Goal: Use online tool/utility: Utilize a website feature to perform a specific function

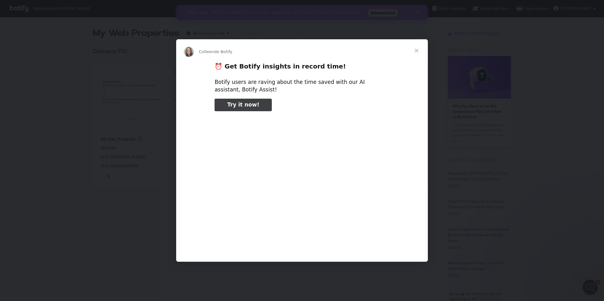
type input "158891"
click at [417, 50] on span "Fermer" at bounding box center [416, 50] width 23 height 23
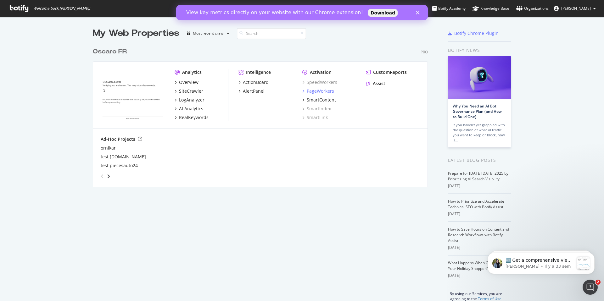
click at [324, 92] on div "PageWorkers" at bounding box center [320, 91] width 27 height 6
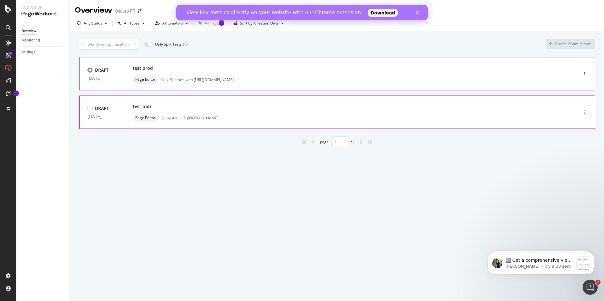
click at [254, 112] on div "test opti Page Editor host = [URL][DOMAIN_NAME]" at bounding box center [342, 112] width 418 height 20
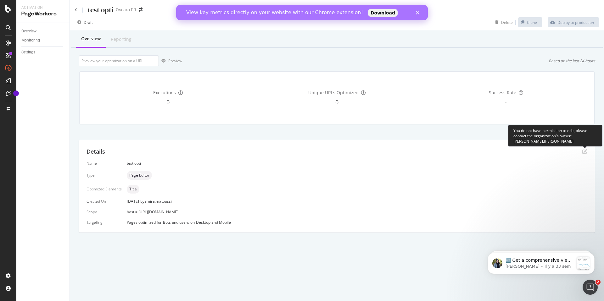
click at [585, 151] on icon "pen-to-square" at bounding box center [584, 151] width 5 height 5
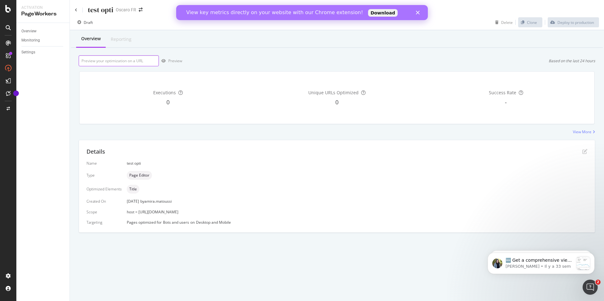
click at [120, 58] on input "url" at bounding box center [119, 60] width 80 height 11
type input "h"
paste input "[URL][DOMAIN_NAME]"
type input "[URL][DOMAIN_NAME]"
click at [172, 63] on div "Preview" at bounding box center [175, 60] width 14 height 5
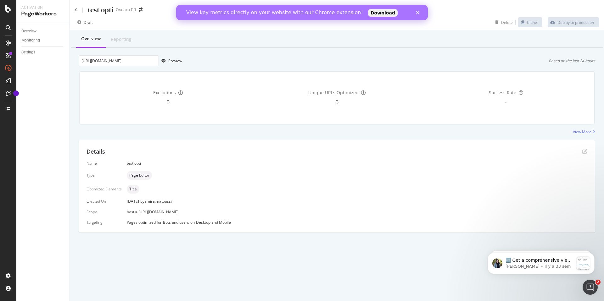
click at [138, 177] on span "Page Editor" at bounding box center [139, 176] width 20 height 4
click at [134, 163] on div "test opti" at bounding box center [357, 163] width 460 height 5
click at [123, 40] on div "Reporting" at bounding box center [121, 39] width 21 height 6
click at [88, 42] on div "Overview" at bounding box center [91, 39] width 30 height 17
click at [133, 189] on span "Title" at bounding box center [133, 189] width 8 height 4
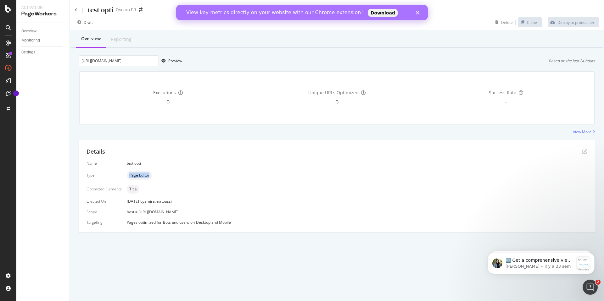
drag, startPoint x: 148, startPoint y: 176, endPoint x: 119, endPoint y: 176, distance: 28.9
click at [119, 176] on div "Name test opti Type Page Editor Optimized Elements Title Created On [DATE] by […" at bounding box center [336, 193] width 501 height 64
click at [139, 210] on span "host = [URL][DOMAIN_NAME]" at bounding box center [153, 211] width 52 height 5
click at [418, 14] on icon "Fermer" at bounding box center [418, 13] width 4 height 4
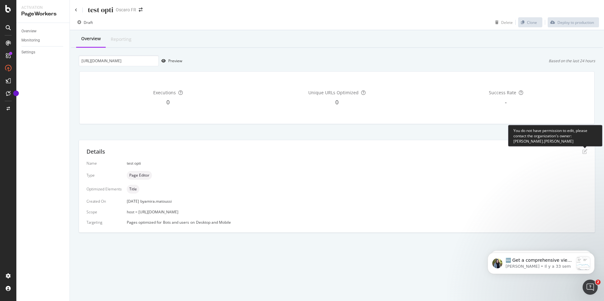
click at [583, 153] on icon "pen-to-square" at bounding box center [584, 151] width 5 height 5
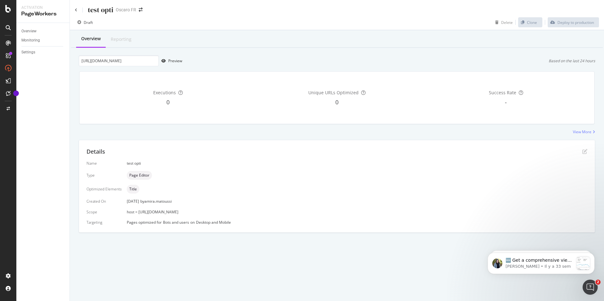
click at [217, 208] on div "Name test opti Type Page Editor Optimized Elements Title Created On [DATE] by […" at bounding box center [336, 193] width 501 height 64
drag, startPoint x: 135, startPoint y: 189, endPoint x: 122, endPoint y: 189, distance: 12.3
click at [122, 189] on div "Name test opti Type Page Editor Optimized Elements Title Created On [DATE] by […" at bounding box center [336, 193] width 501 height 64
click at [135, 175] on span "Page Editor" at bounding box center [139, 176] width 20 height 4
click at [94, 41] on div "Overview" at bounding box center [90, 39] width 19 height 6
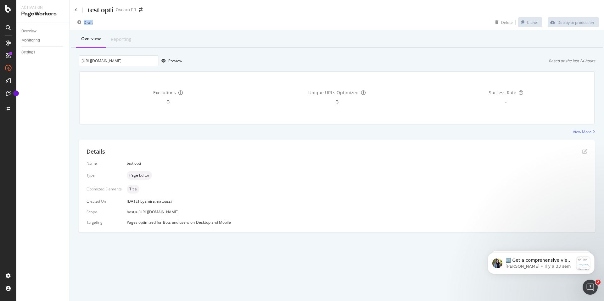
drag, startPoint x: 96, startPoint y: 24, endPoint x: 77, endPoint y: 24, distance: 18.2
click at [77, 24] on div "Draft Delete Clone Deploy to production" at bounding box center [337, 23] width 534 height 13
click at [117, 21] on div "Draft Delete Clone Deploy to production" at bounding box center [337, 23] width 534 height 13
drag, startPoint x: 101, startPoint y: 23, endPoint x: 84, endPoint y: 23, distance: 17.3
click at [84, 23] on div "Draft Delete Clone Deploy to production" at bounding box center [337, 23] width 534 height 13
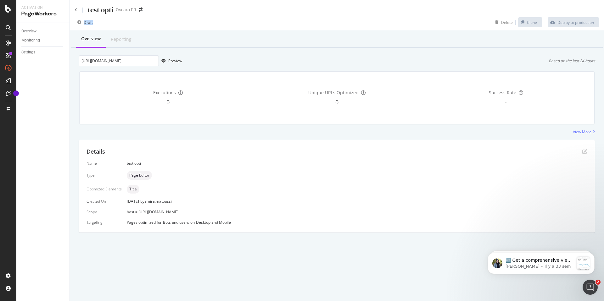
copy div "Draft"
click at [173, 59] on div "Preview" at bounding box center [175, 60] width 14 height 5
click at [174, 60] on div "Preview" at bounding box center [175, 60] width 14 height 5
click at [180, 62] on div "Preview" at bounding box center [175, 60] width 14 height 5
click at [177, 62] on div "Preview" at bounding box center [175, 60] width 14 height 5
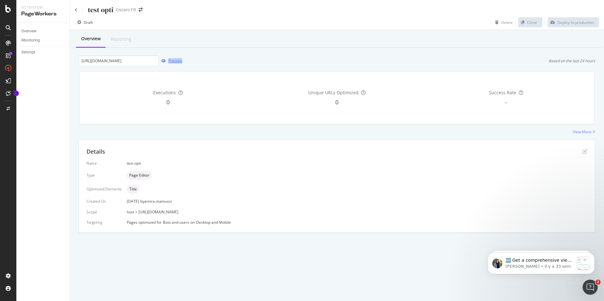
click at [176, 63] on div "Preview" at bounding box center [175, 60] width 14 height 5
click at [178, 59] on div "Preview" at bounding box center [175, 60] width 14 height 5
click at [177, 61] on div "Preview" at bounding box center [175, 60] width 14 height 5
click at [176, 60] on div "Preview" at bounding box center [175, 60] width 14 height 5
click at [176, 61] on div "Preview" at bounding box center [175, 60] width 14 height 5
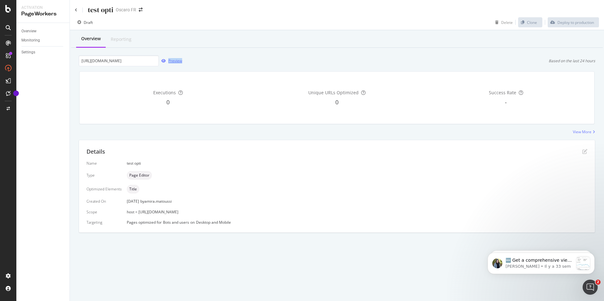
click at [175, 59] on div "Preview" at bounding box center [175, 60] width 14 height 5
click at [176, 62] on div "Preview" at bounding box center [175, 60] width 14 height 5
copy div "Preview"
click at [177, 63] on div "Preview" at bounding box center [175, 60] width 14 height 5
click at [176, 61] on div "Preview" at bounding box center [175, 60] width 14 height 5
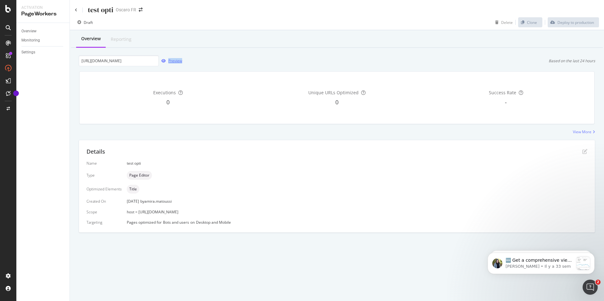
click at [175, 63] on div "Preview" at bounding box center [175, 60] width 14 height 5
click at [175, 60] on div "Preview" at bounding box center [175, 60] width 14 height 5
click at [176, 63] on div "Preview" at bounding box center [175, 60] width 14 height 5
click at [179, 62] on div "Preview" at bounding box center [175, 60] width 14 height 5
click at [159, 56] on button "Preview" at bounding box center [170, 61] width 23 height 10
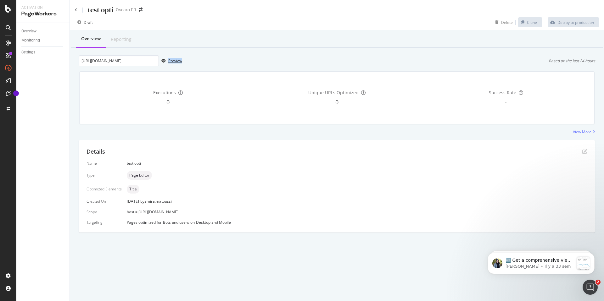
click at [159, 56] on button "Preview" at bounding box center [170, 61] width 23 height 10
click at [247, 135] on div "Overview Reporting [URL][DOMAIN_NAME] Preview Based on the last 24 hours Execut…" at bounding box center [337, 142] width 534 height 225
click at [167, 61] on div "button" at bounding box center [163, 61] width 9 height 4
click at [175, 59] on div "Preview" at bounding box center [175, 60] width 14 height 5
click at [159, 56] on button "Preview" at bounding box center [170, 61] width 23 height 10
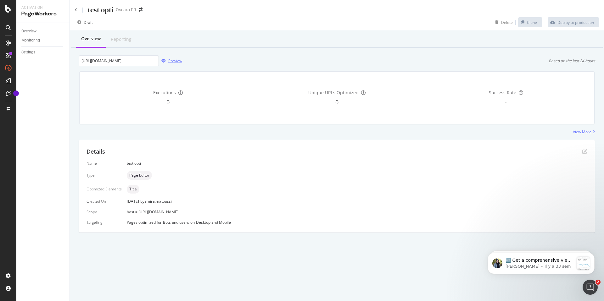
click at [178, 60] on div "Preview" at bounding box center [175, 60] width 14 height 5
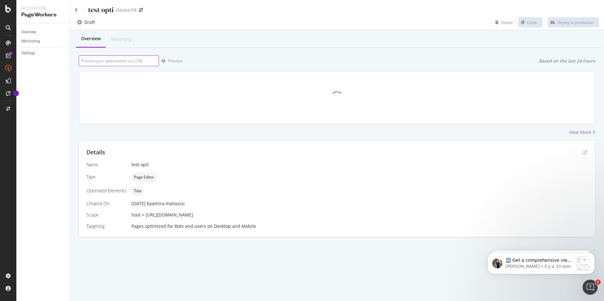
click at [126, 64] on input "url" at bounding box center [119, 60] width 80 height 11
type input "r"
click at [178, 62] on div "Preview" at bounding box center [175, 60] width 14 height 5
click at [140, 58] on input "https://recette.oscaro.com" at bounding box center [119, 60] width 80 height 11
click at [176, 63] on div "Preview" at bounding box center [175, 60] width 14 height 5
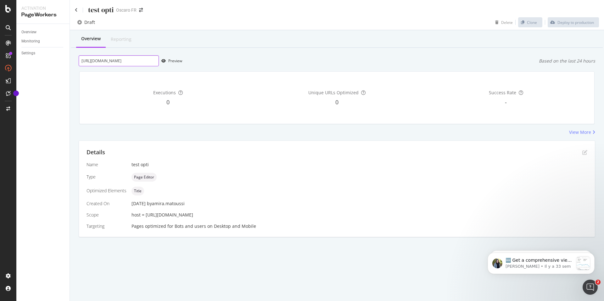
click at [136, 61] on input "[URL][DOMAIN_NAME]" at bounding box center [119, 60] width 80 height 11
drag, startPoint x: 135, startPoint y: 64, endPoint x: 55, endPoint y: 59, distance: 80.3
click at [57, 59] on div "Activation PageWorkers Overview Monitoring Settings test opti Oscaro FR Draft D…" at bounding box center [309, 150] width 587 height 301
paste input "huile-moteur-1862-g"
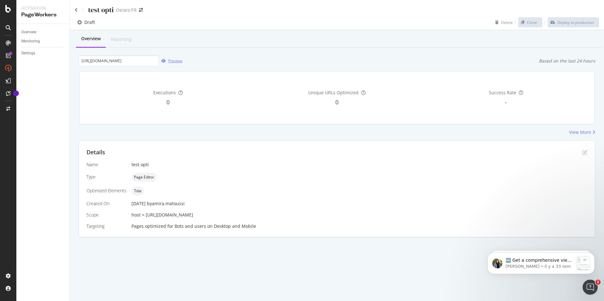
click at [179, 63] on div "Preview" at bounding box center [175, 60] width 14 height 5
click at [120, 59] on input "https://recette.oscaro.com/huile-moteur-1862-g" at bounding box center [119, 60] width 80 height 11
paste input "ampoule-xenon-bosch-1-987-302-903-1436665-10010-p#/?vid=13266"
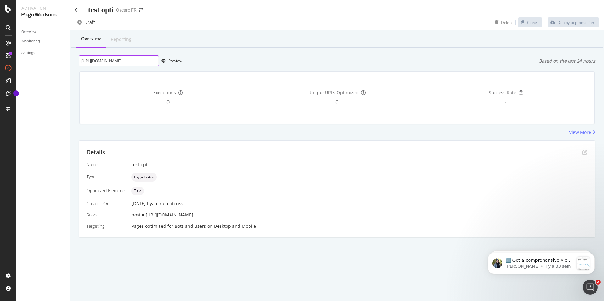
type input "https://recette.oscaro.com/ampoule-xenon-bosch-1-987-302-903-1436665-10010-p#/?…"
click at [196, 67] on div "Executions 0 Unique URLs Optimized 0 Success Rate -" at bounding box center [336, 97] width 523 height 63
click at [173, 62] on div "Preview" at bounding box center [175, 60] width 14 height 5
